Goal: Find specific page/section: Find specific page/section

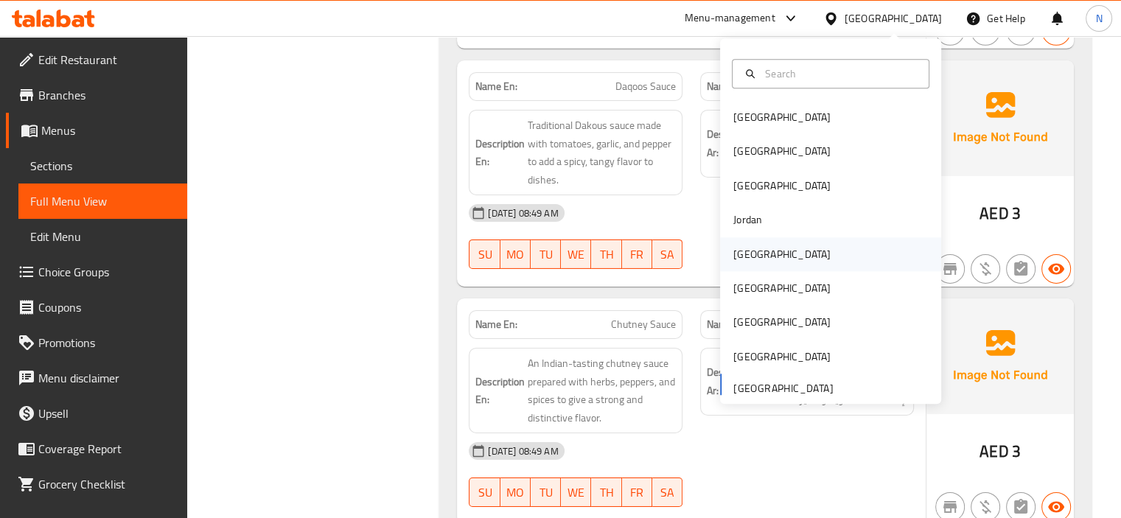
click at [756, 246] on div "[GEOGRAPHIC_DATA]" at bounding box center [782, 254] width 121 height 34
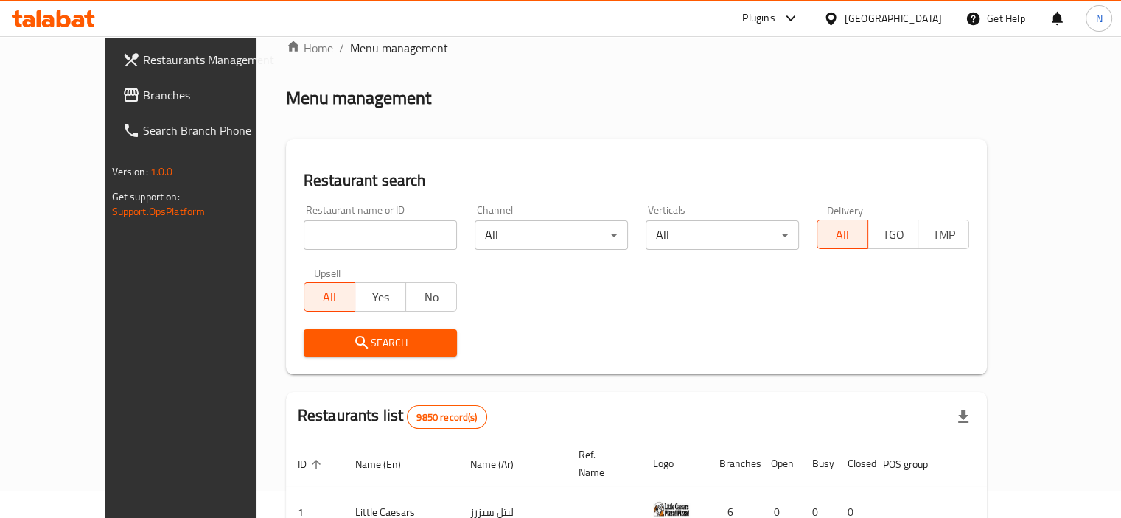
scroll to position [29, 0]
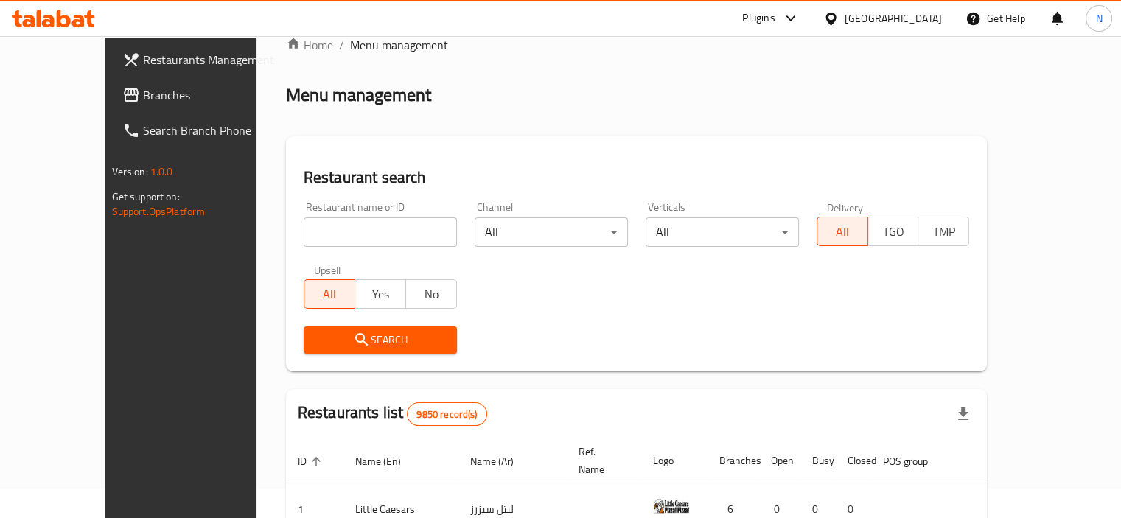
click at [304, 244] on input "search" at bounding box center [380, 232] width 153 height 29
paste input "340963810"
click button "Search" at bounding box center [380, 340] width 153 height 27
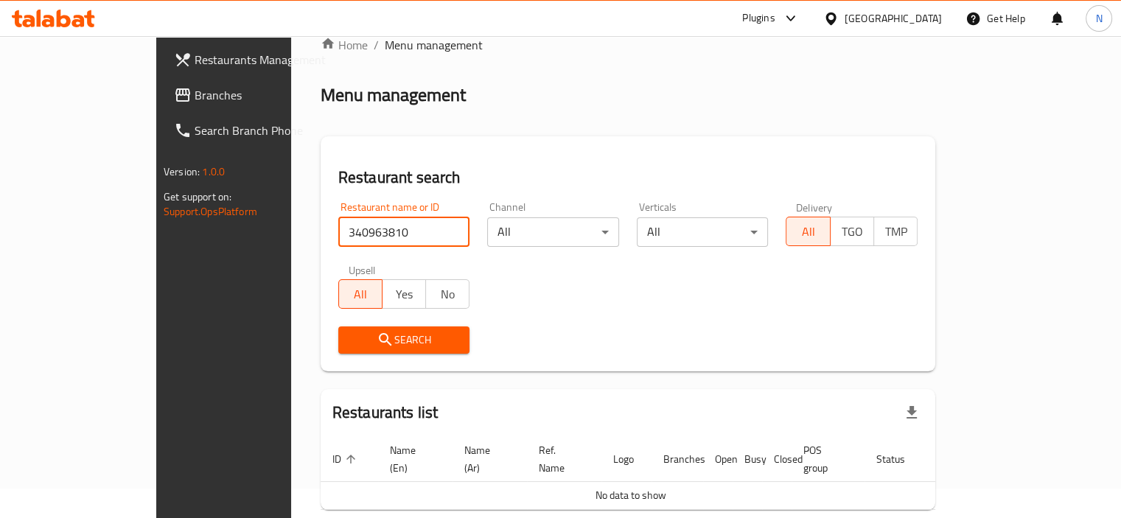
click at [338, 244] on input "340963810" at bounding box center [404, 232] width 132 height 29
type input "v"
paste input "Western World"
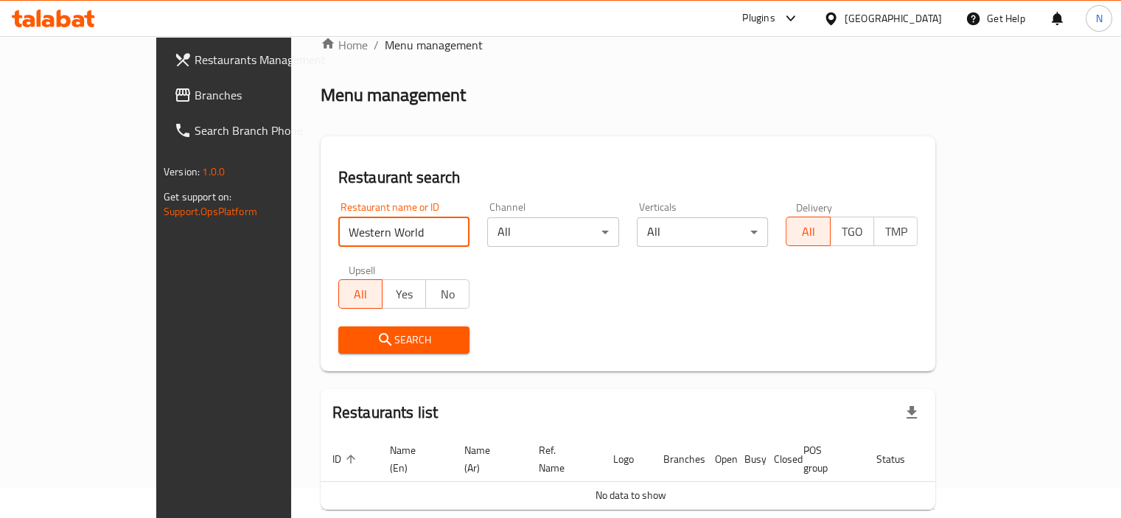
type input "Western World"
click at [330, 358] on div "Search" at bounding box center [405, 340] width 150 height 45
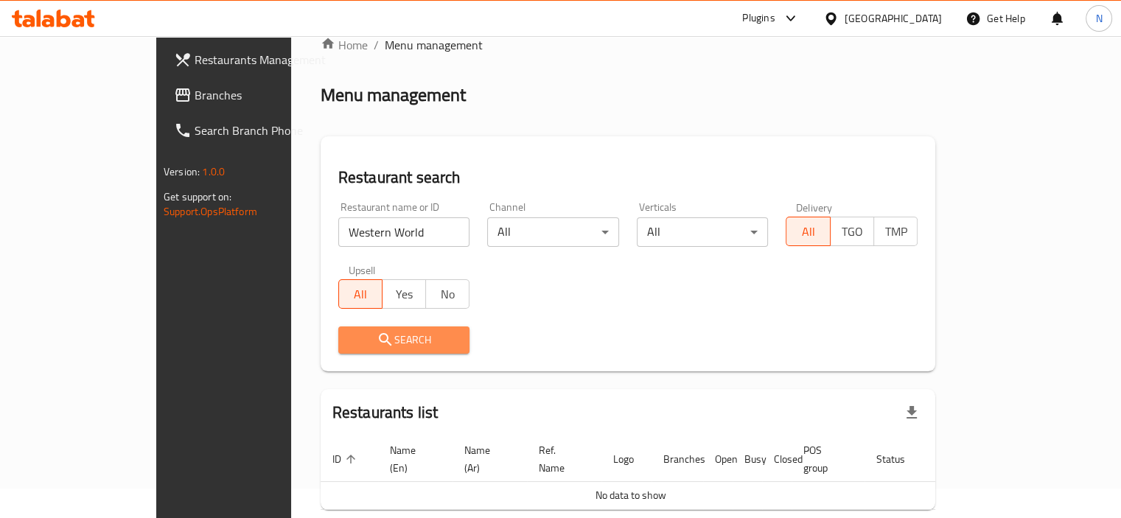
click at [350, 335] on span "Search" at bounding box center [404, 340] width 108 height 18
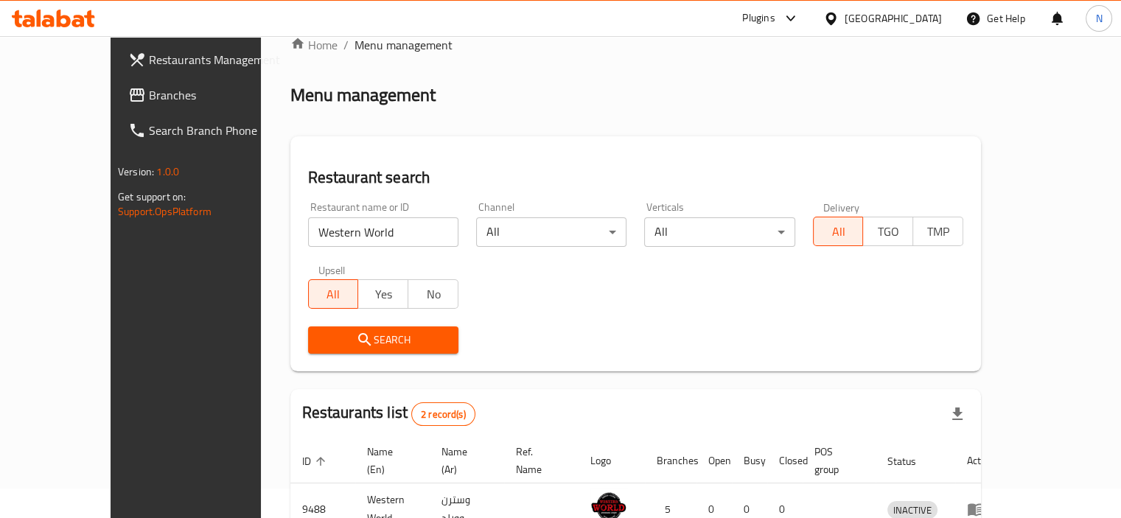
click at [591, 341] on div "Search" at bounding box center [635, 340] width 673 height 45
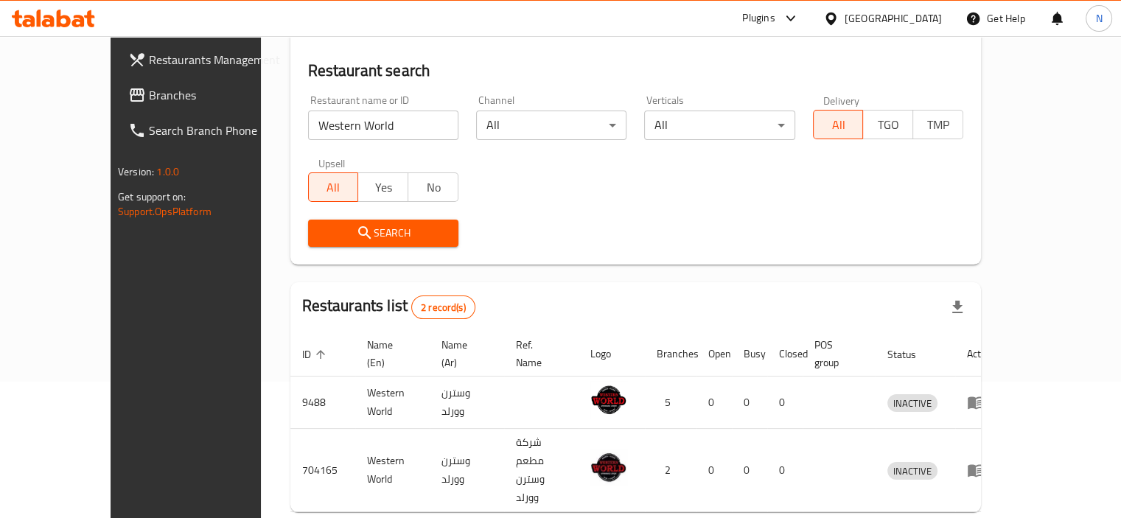
scroll to position [144, 0]
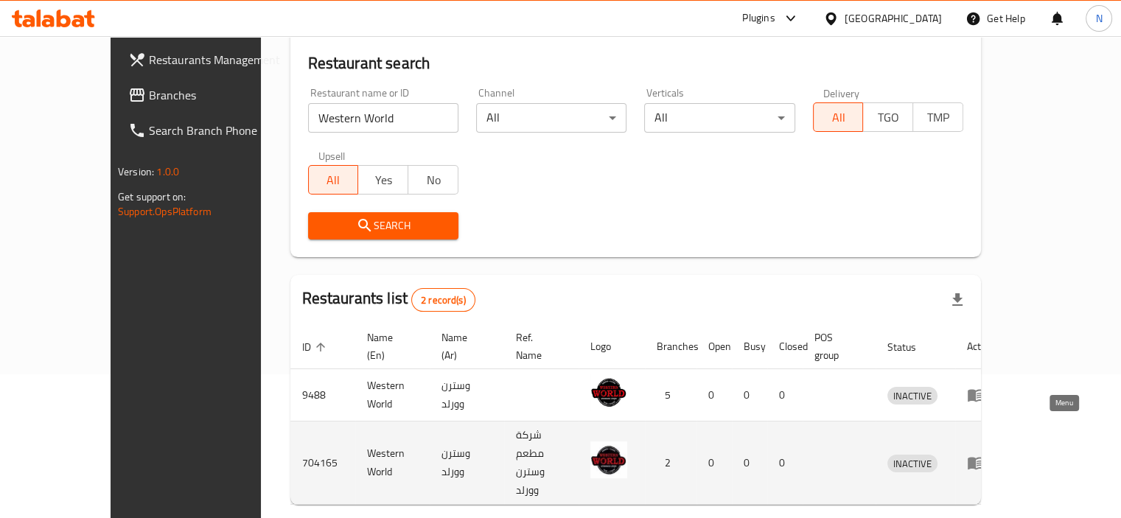
click at [985, 454] on icon "enhanced table" at bounding box center [976, 463] width 18 height 18
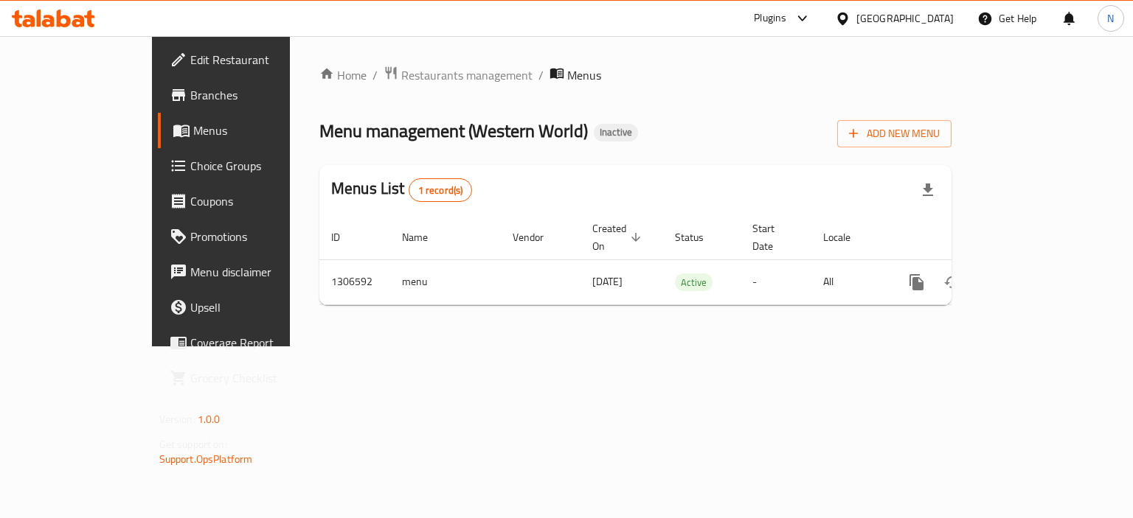
click at [170, 94] on span at bounding box center [180, 95] width 21 height 18
